Goal: Information Seeking & Learning: Learn about a topic

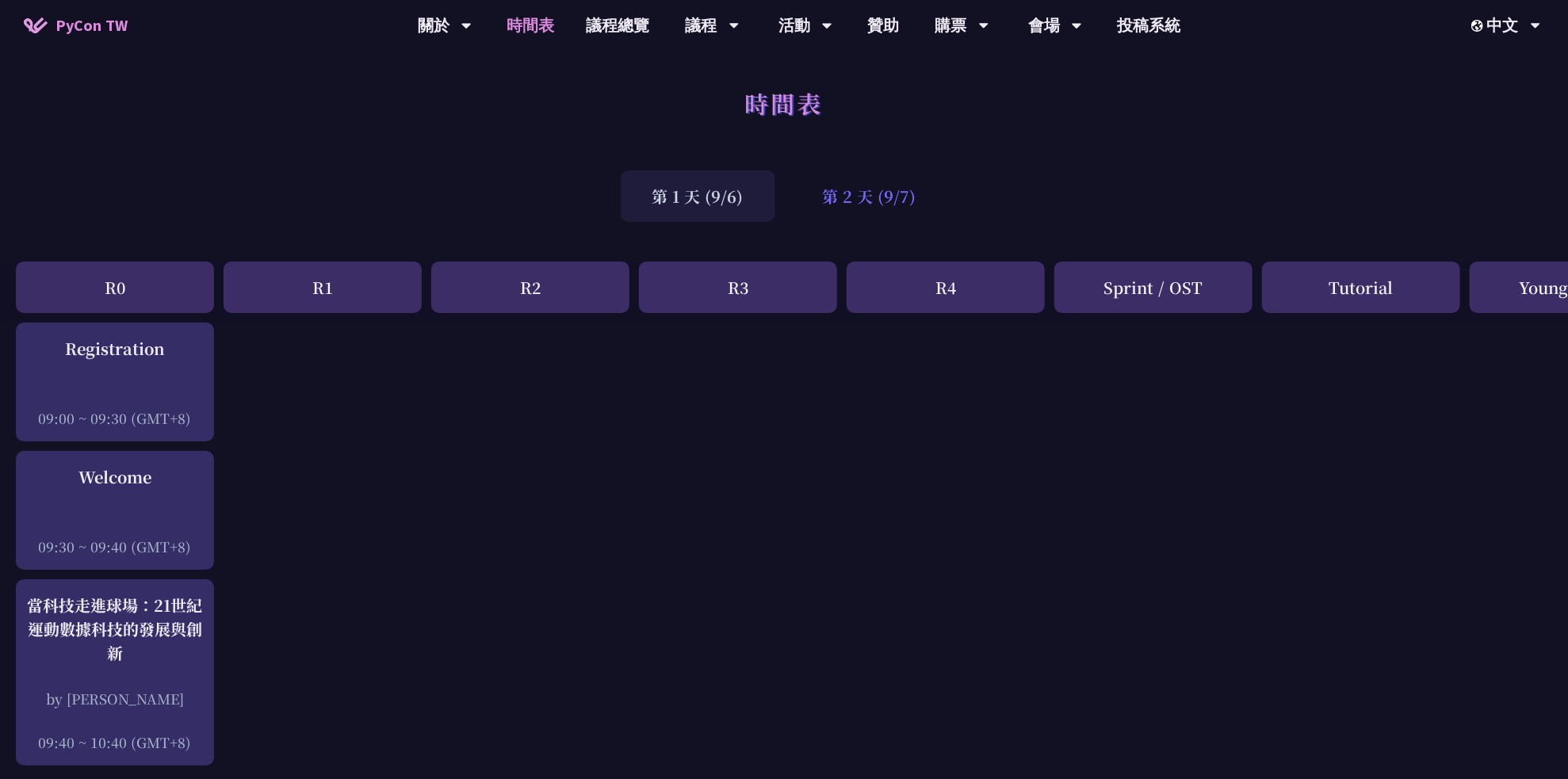
click at [868, 214] on div "第 2 天 (9/7)" at bounding box center [869, 196] width 157 height 52
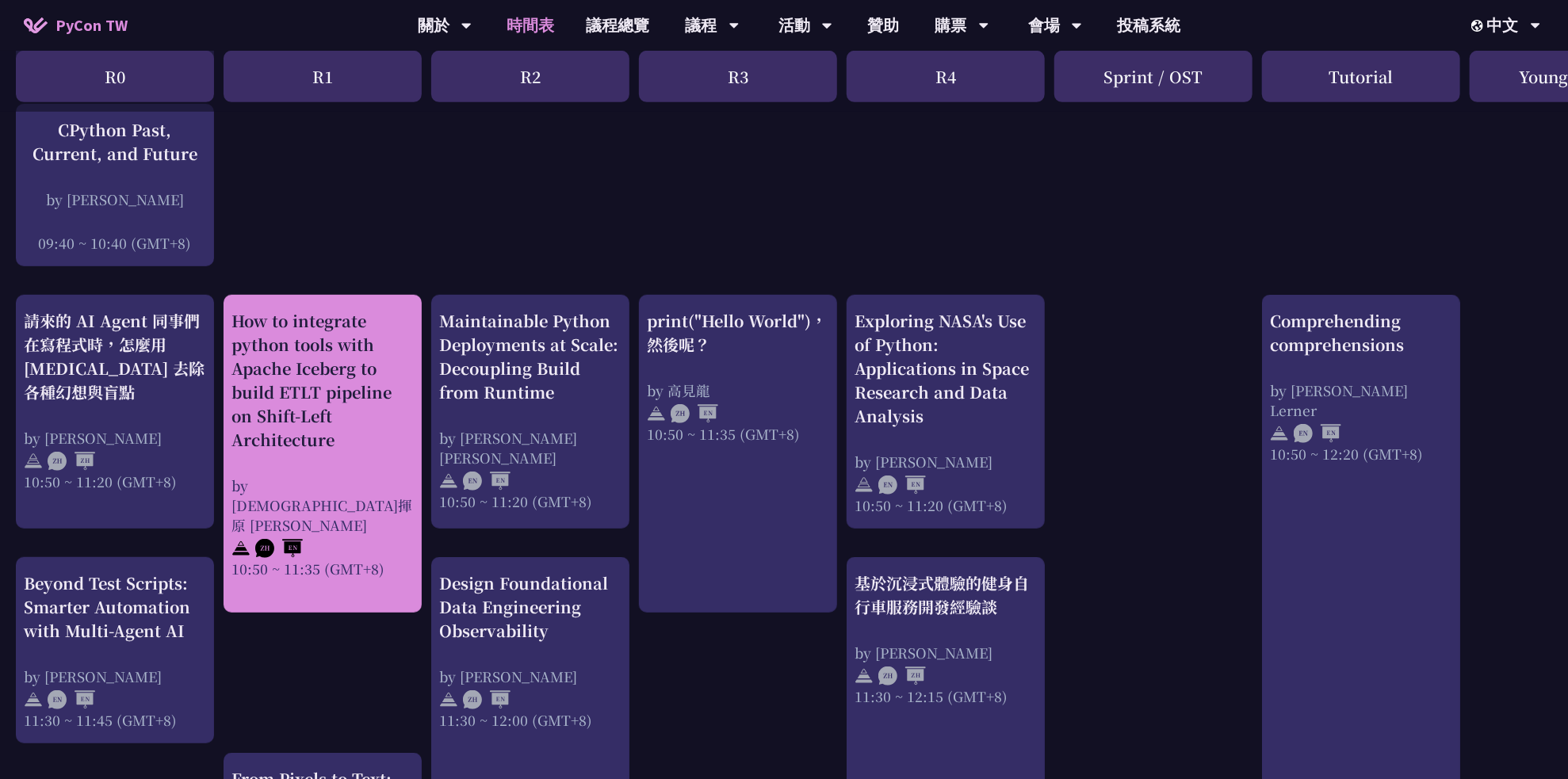
scroll to position [555, 0]
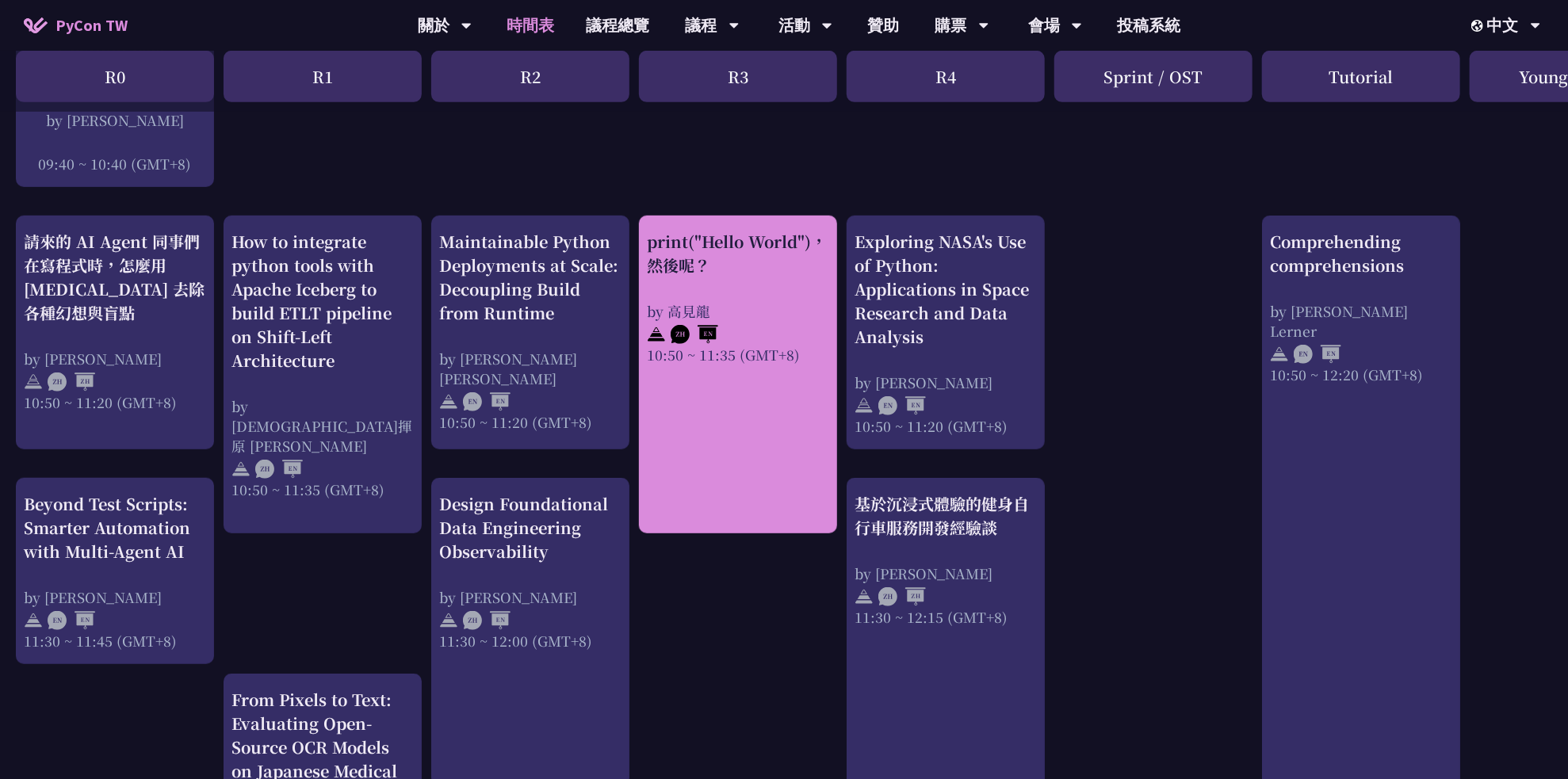
click at [786, 305] on div "by 高見龍" at bounding box center [738, 311] width 182 height 20
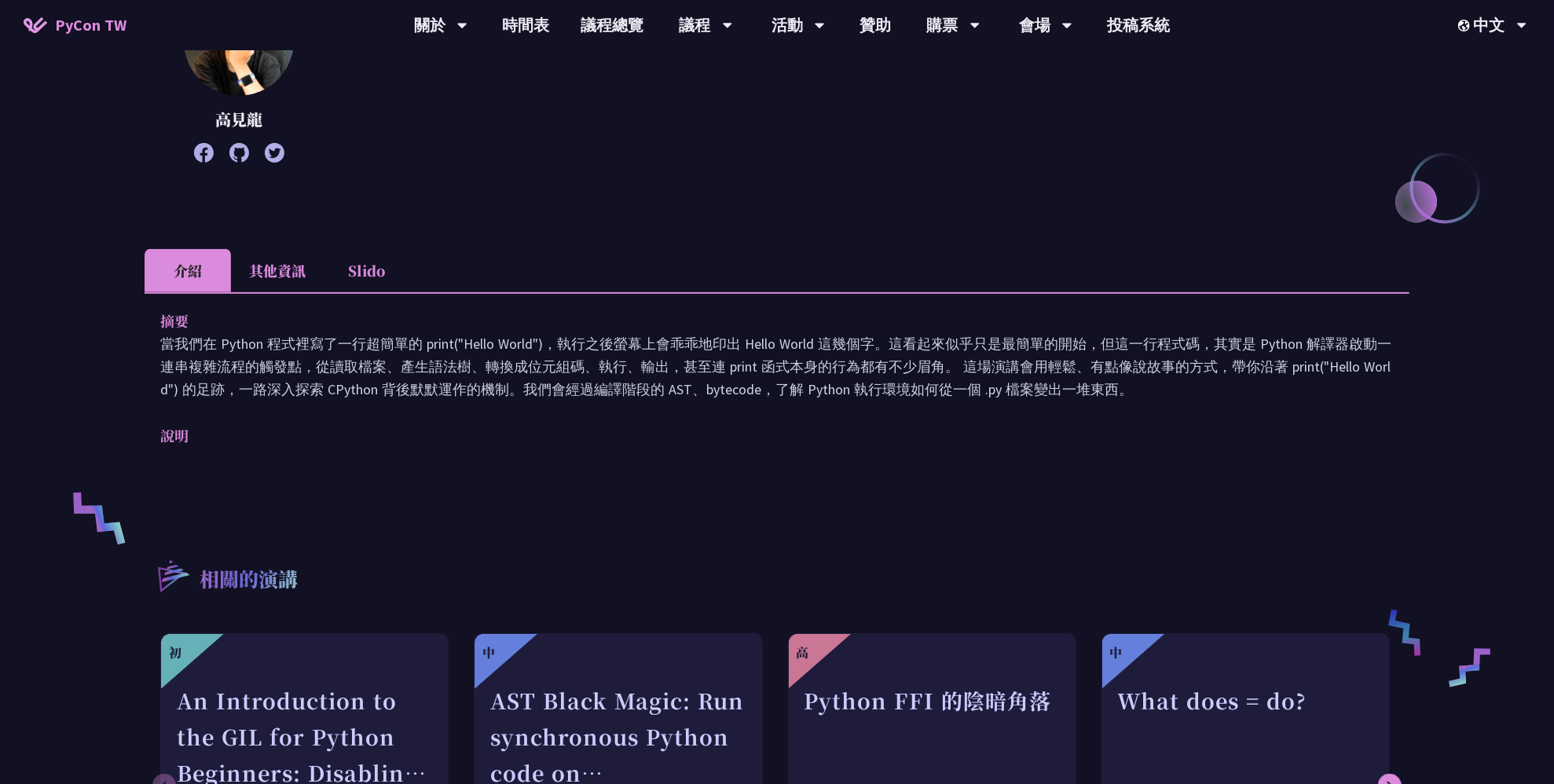
scroll to position [157, 0]
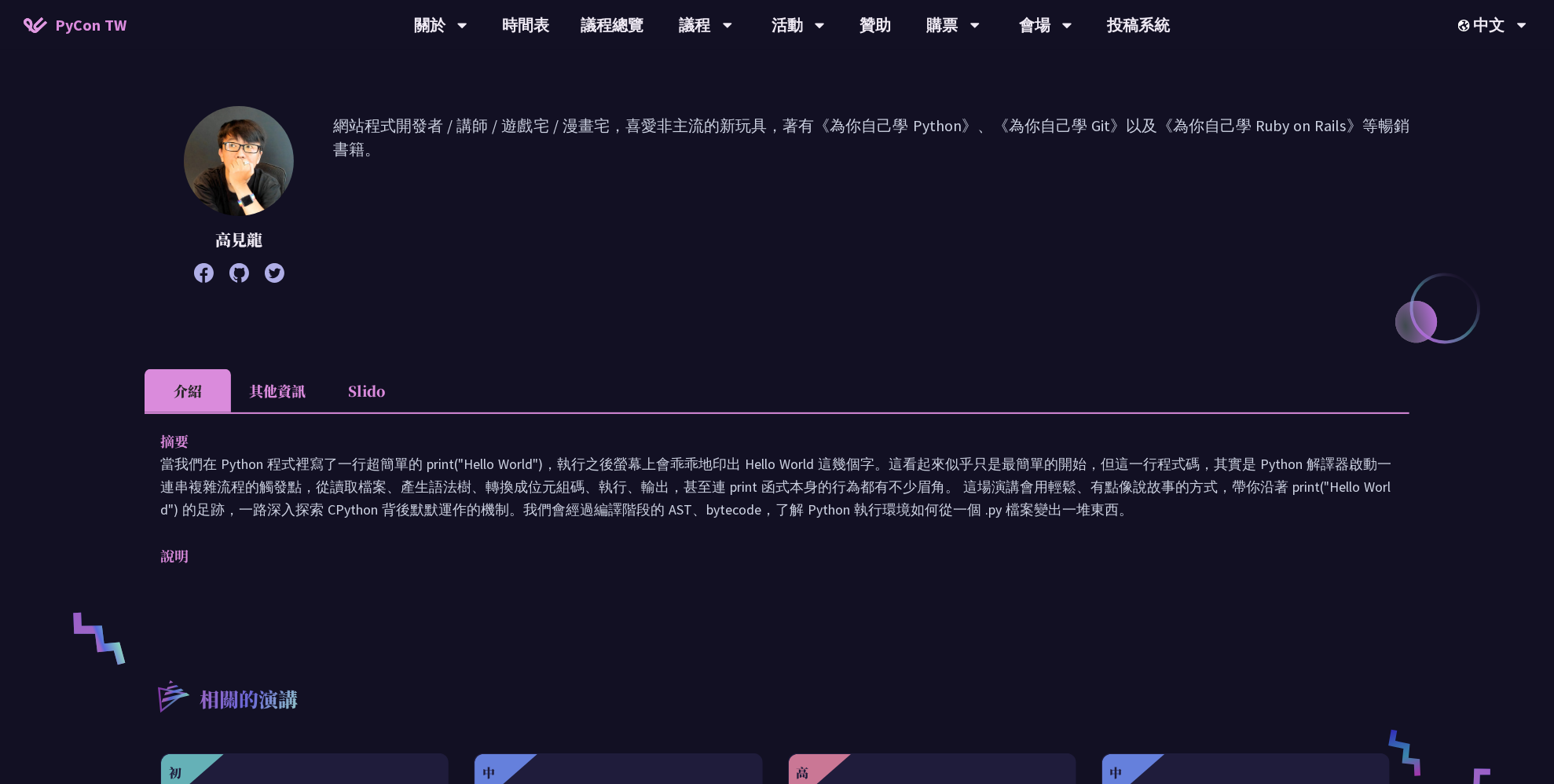
click at [239, 393] on li "其他資訊" at bounding box center [277, 391] width 93 height 43
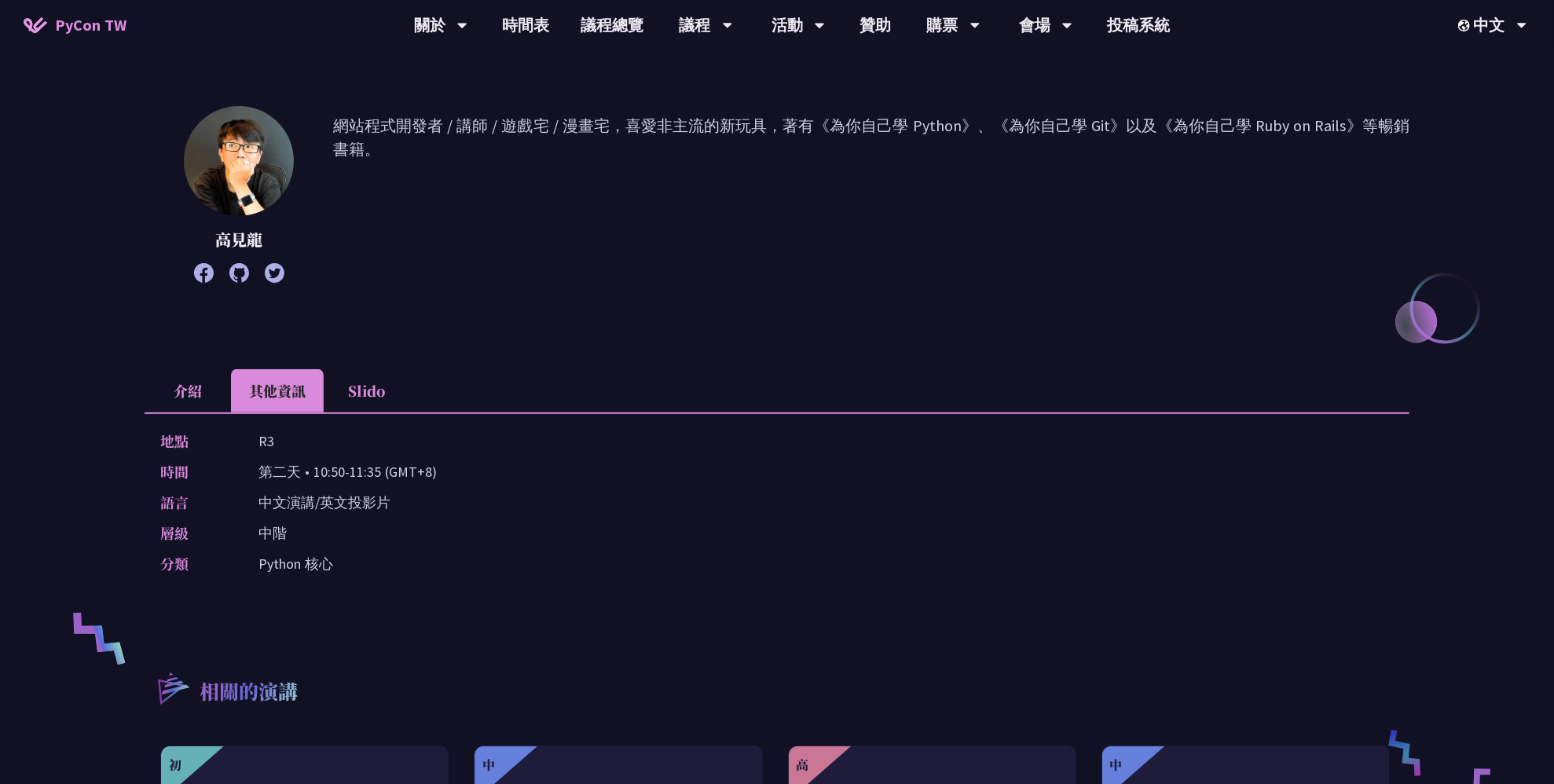
click at [365, 394] on li "Slido" at bounding box center [367, 391] width 87 height 43
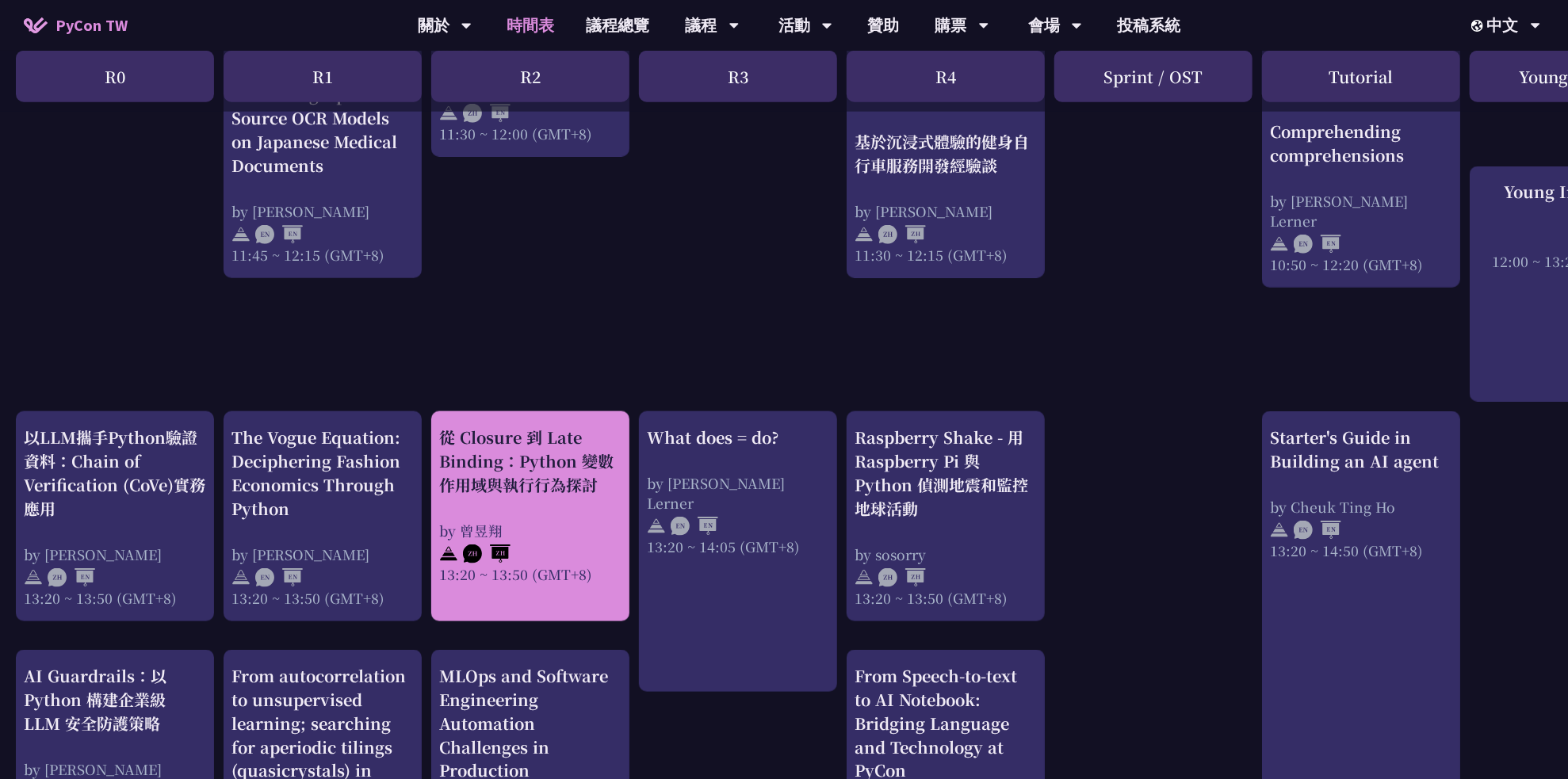
scroll to position [1427, 0]
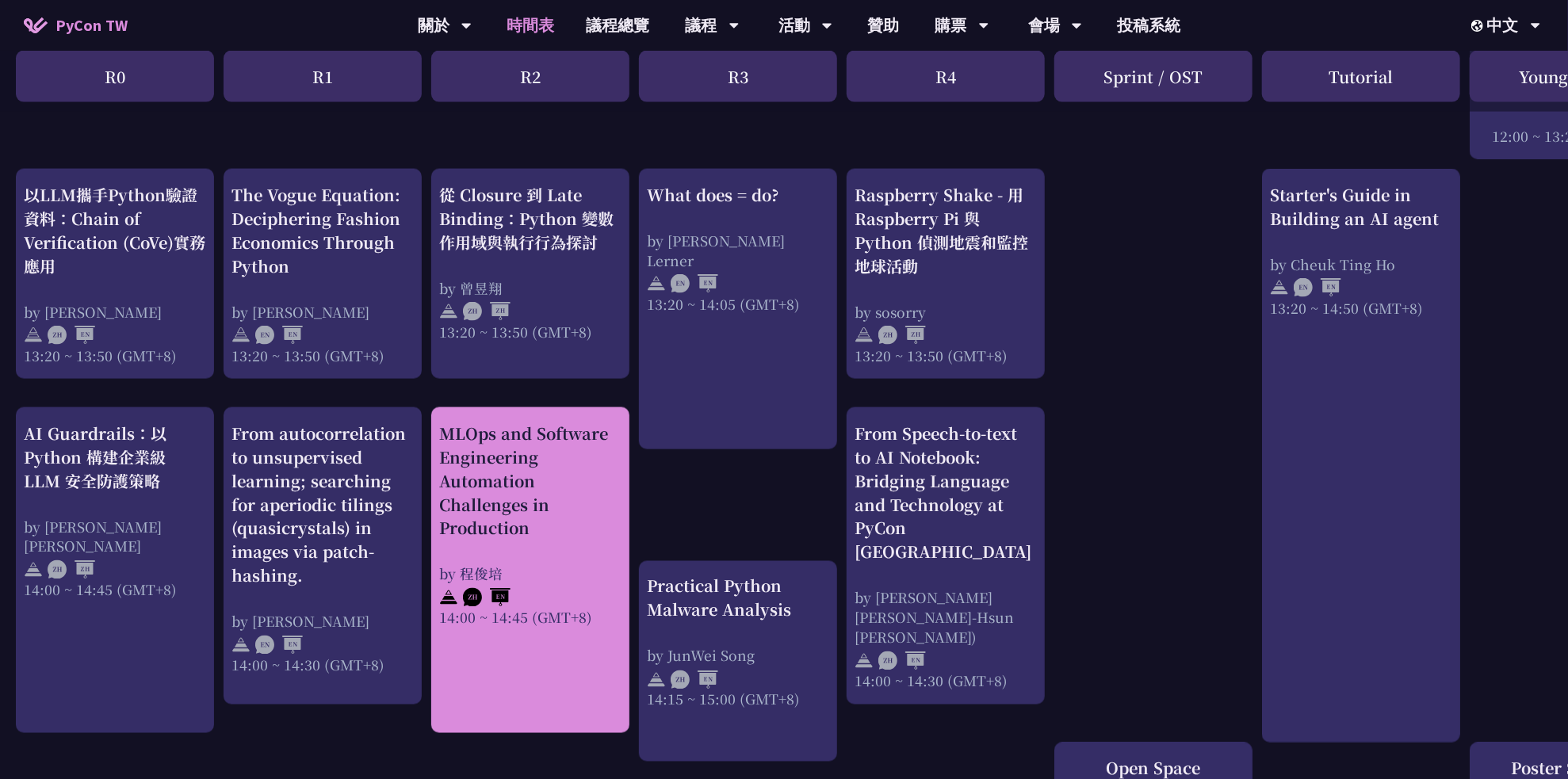
click at [538, 525] on div "MLOps and Software Engineering Automation Challenges in Production" at bounding box center [530, 481] width 182 height 119
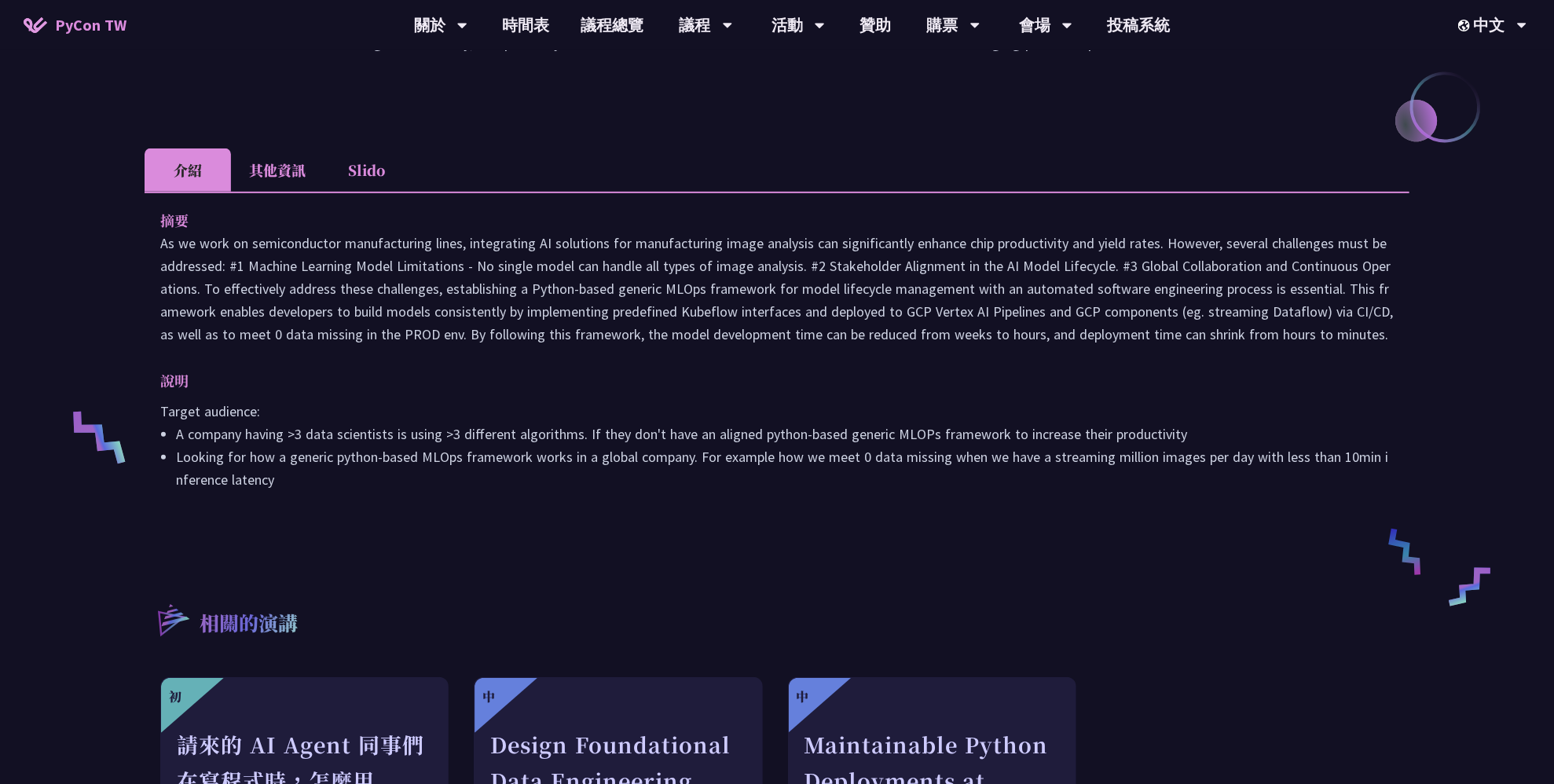
scroll to position [157, 0]
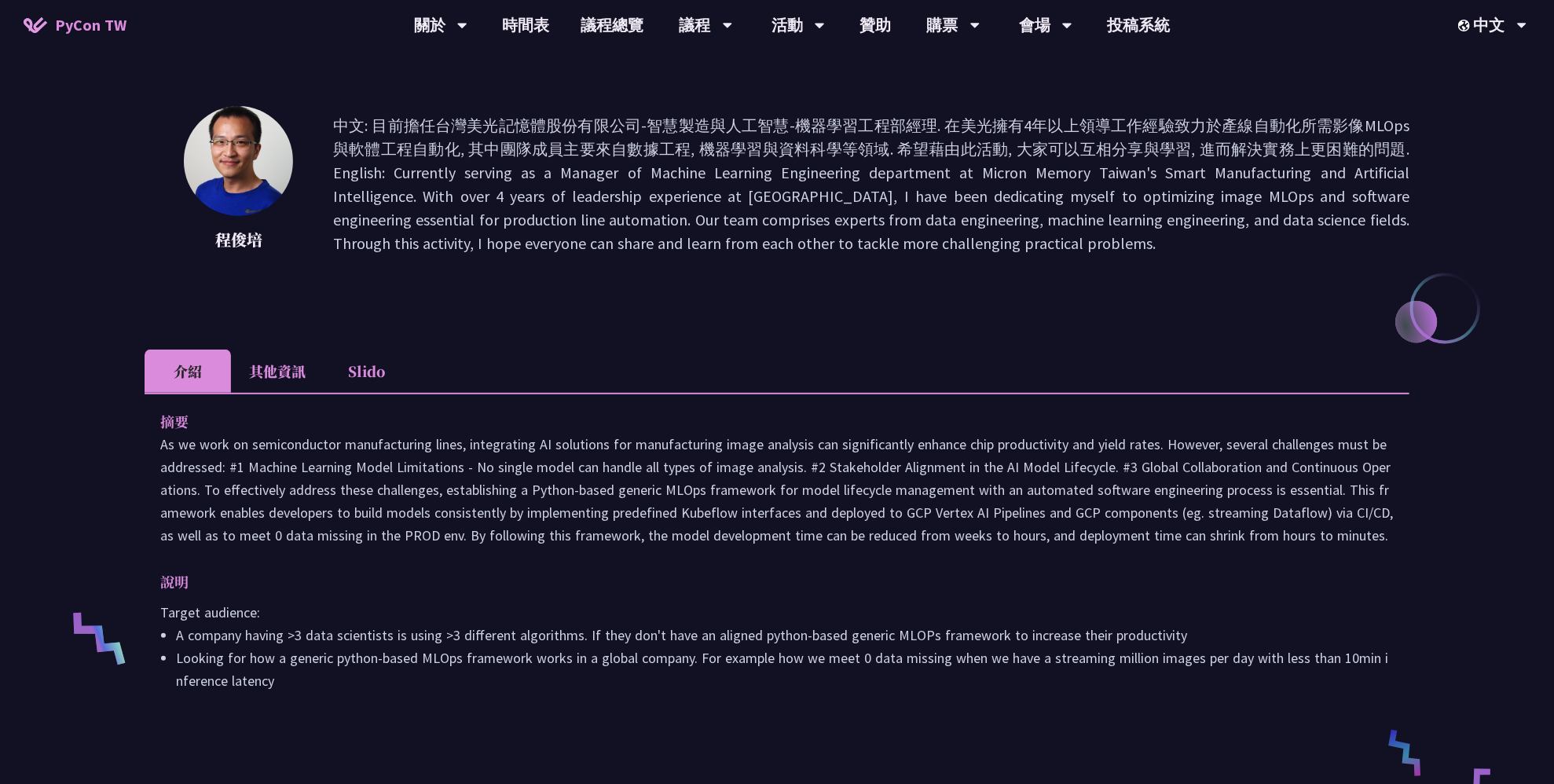
click at [322, 381] on ul "介紹 其他資訊 Slido" at bounding box center [776, 371] width 1265 height 43
click at [326, 377] on li "Slido" at bounding box center [367, 371] width 87 height 43
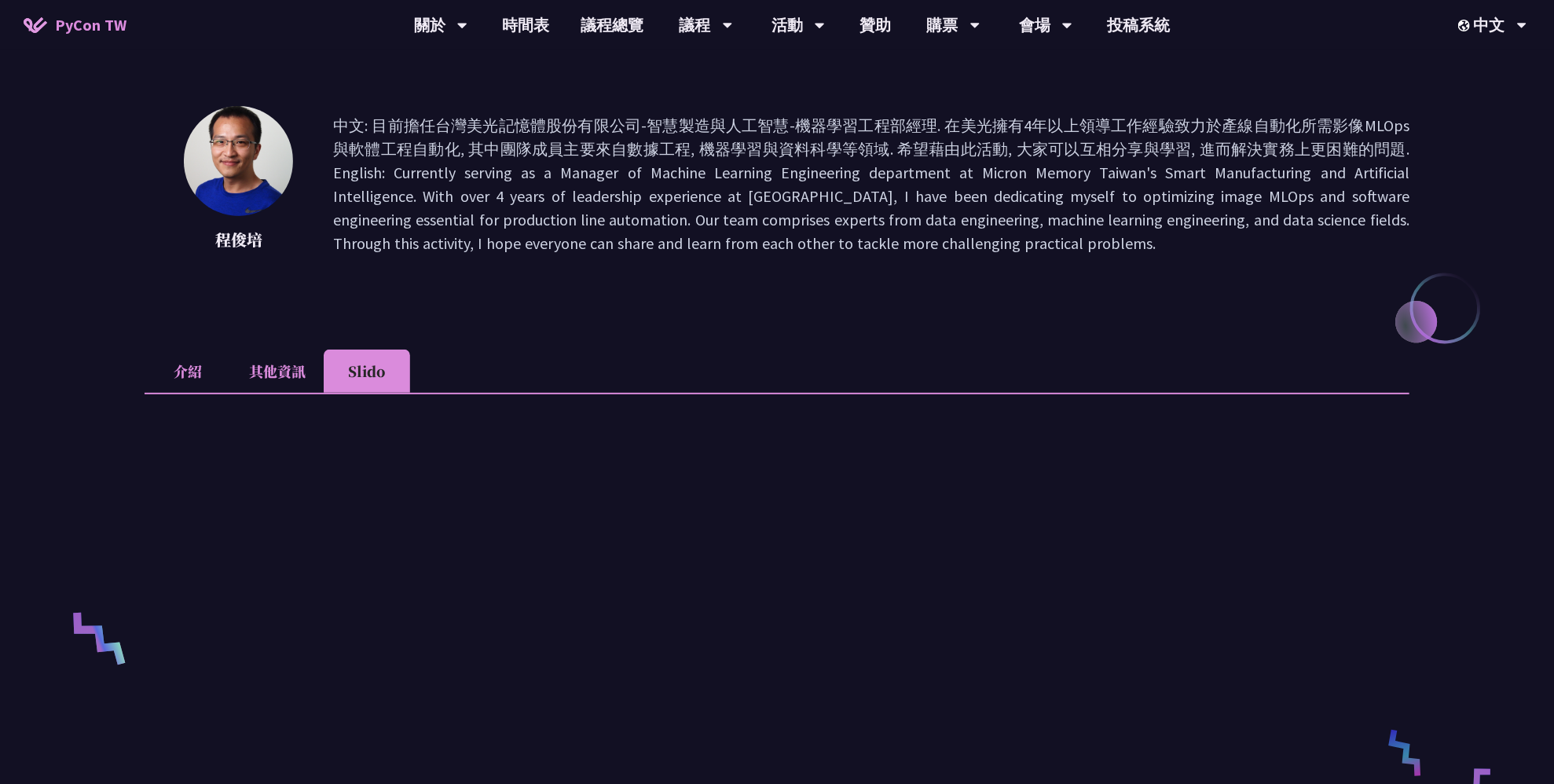
click at [283, 377] on li "其他資訊" at bounding box center [277, 371] width 93 height 43
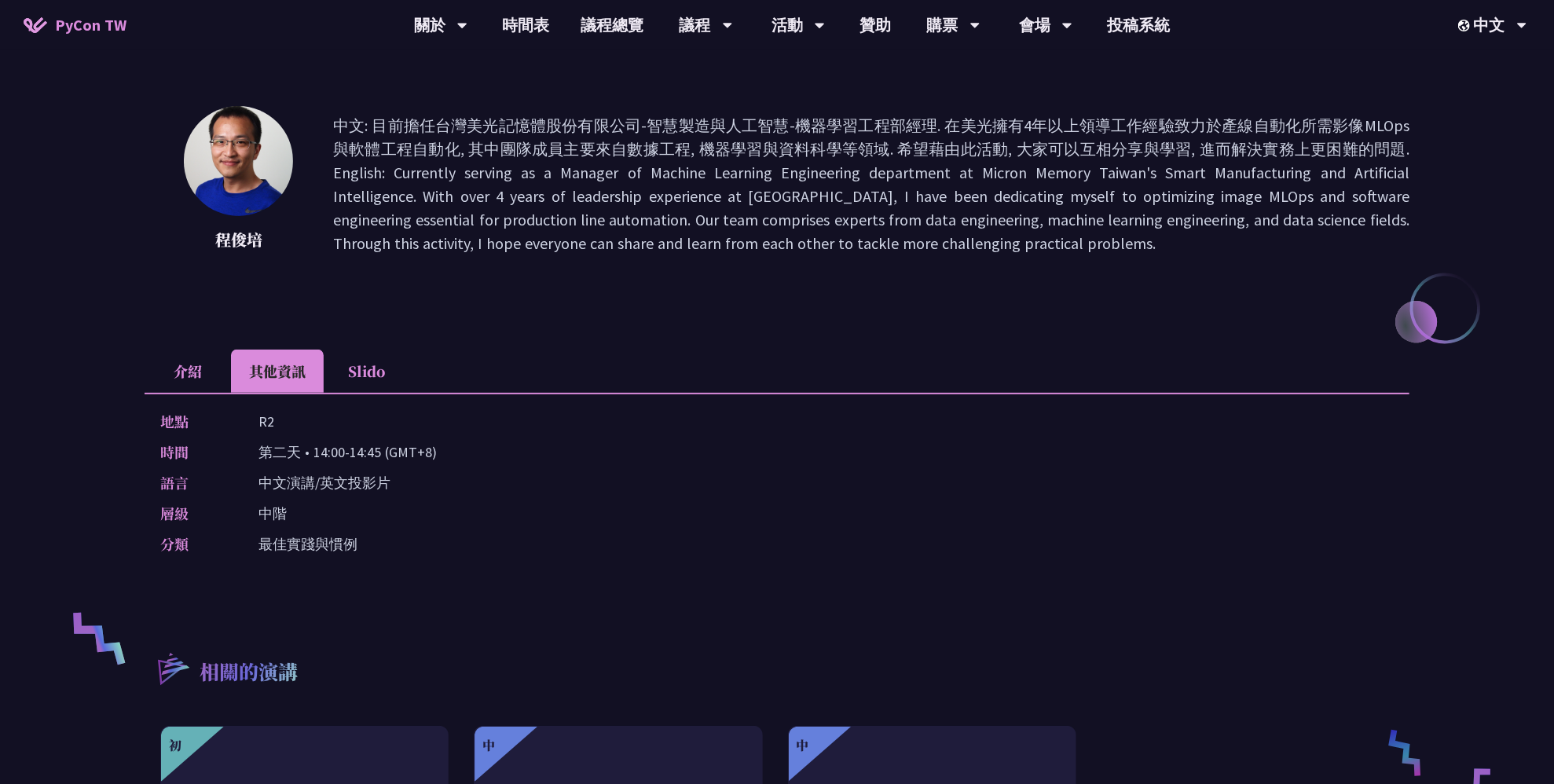
click at [183, 354] on li "介紹" at bounding box center [188, 371] width 87 height 43
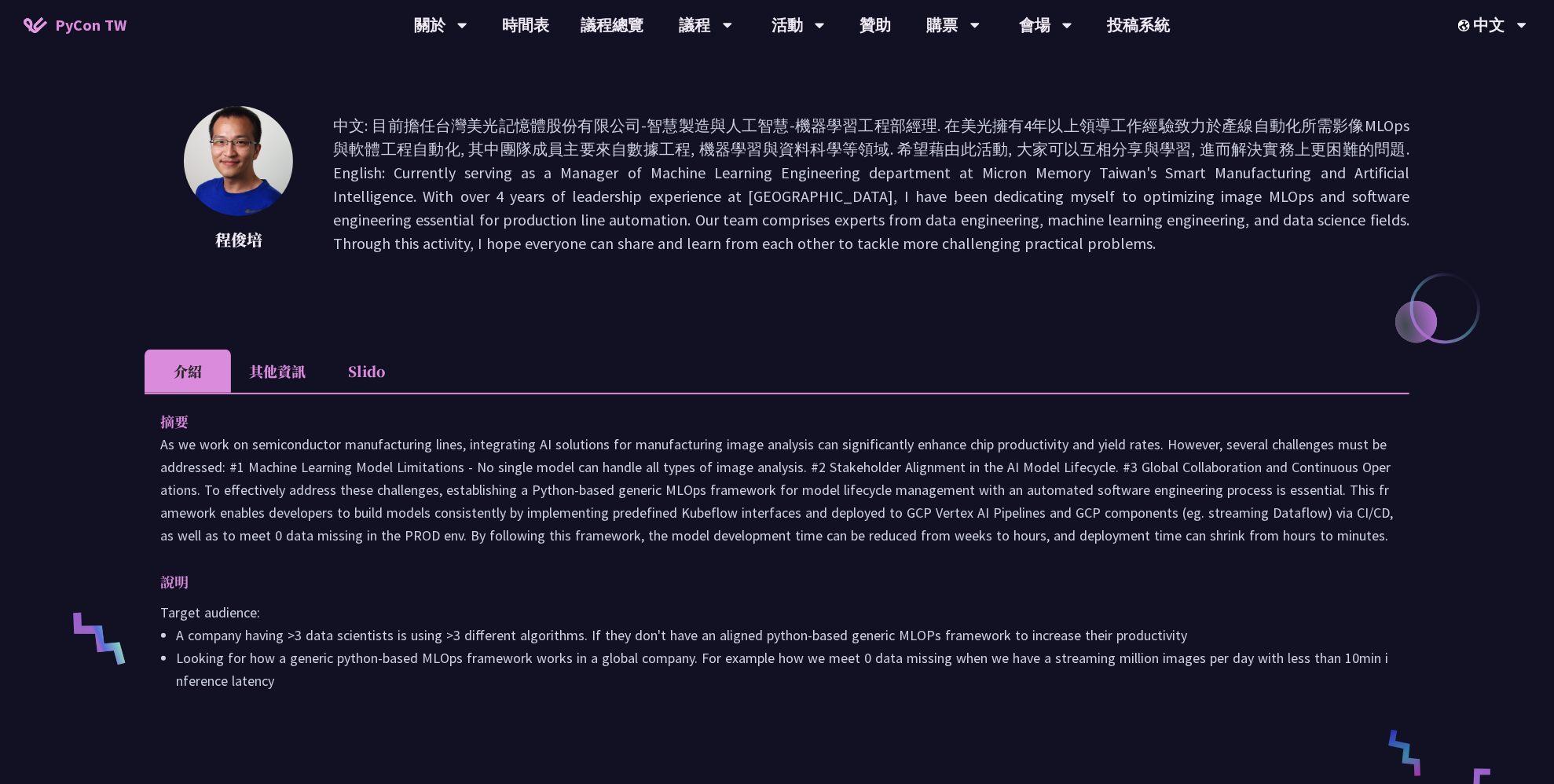
click at [578, 730] on div "摘要 說明 Target audience: A company having >3 data scientists is using >3 differen…" at bounding box center [776, 563] width 1265 height 339
